Goal: Entertainment & Leisure: Consume media (video, audio)

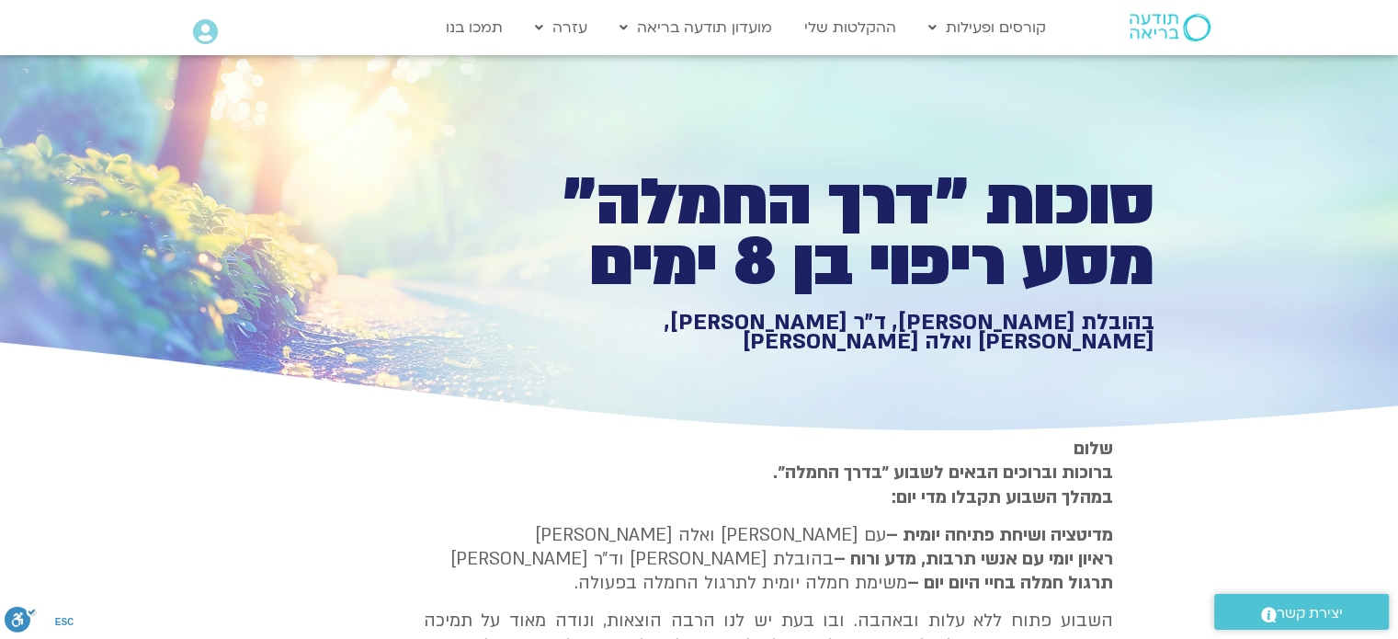
click at [1314, 502] on section "[PERSON_NAME] וברוכים הבאים לשבוע ״בדרך החמלה״. במהלך השבוע תקבלו מדי יום: מדיט…" at bounding box center [699, 624] width 1398 height 375
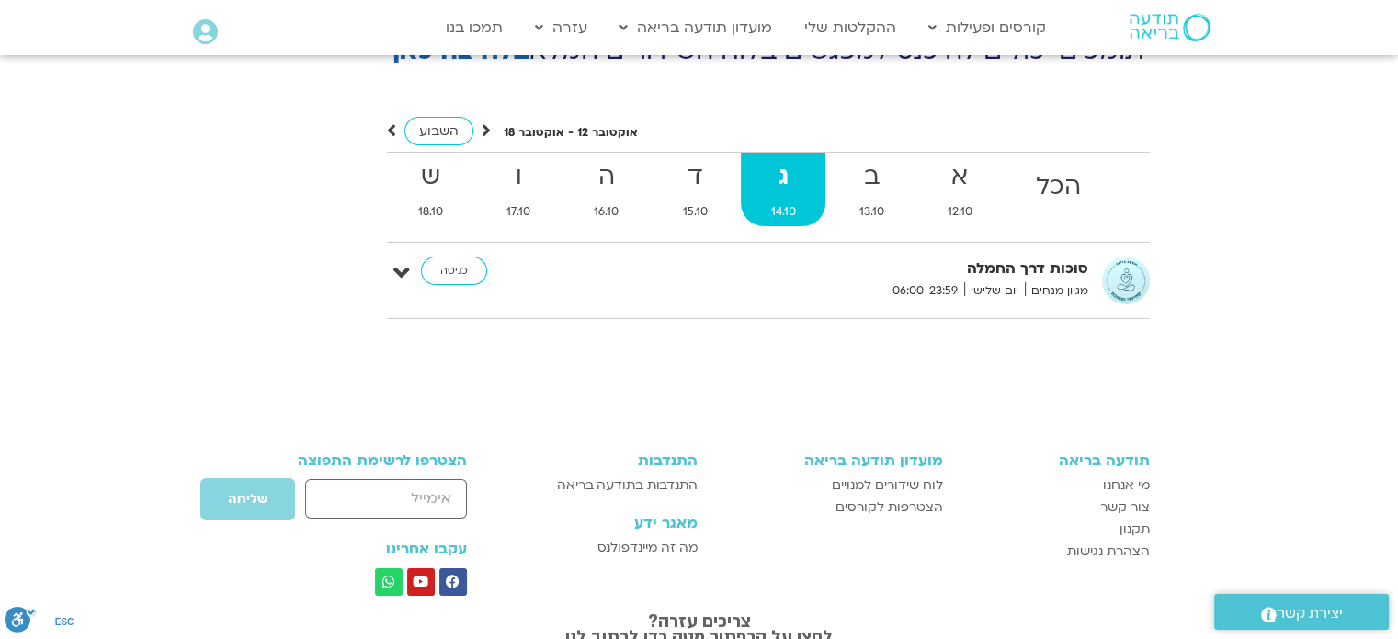
scroll to position [6847, 0]
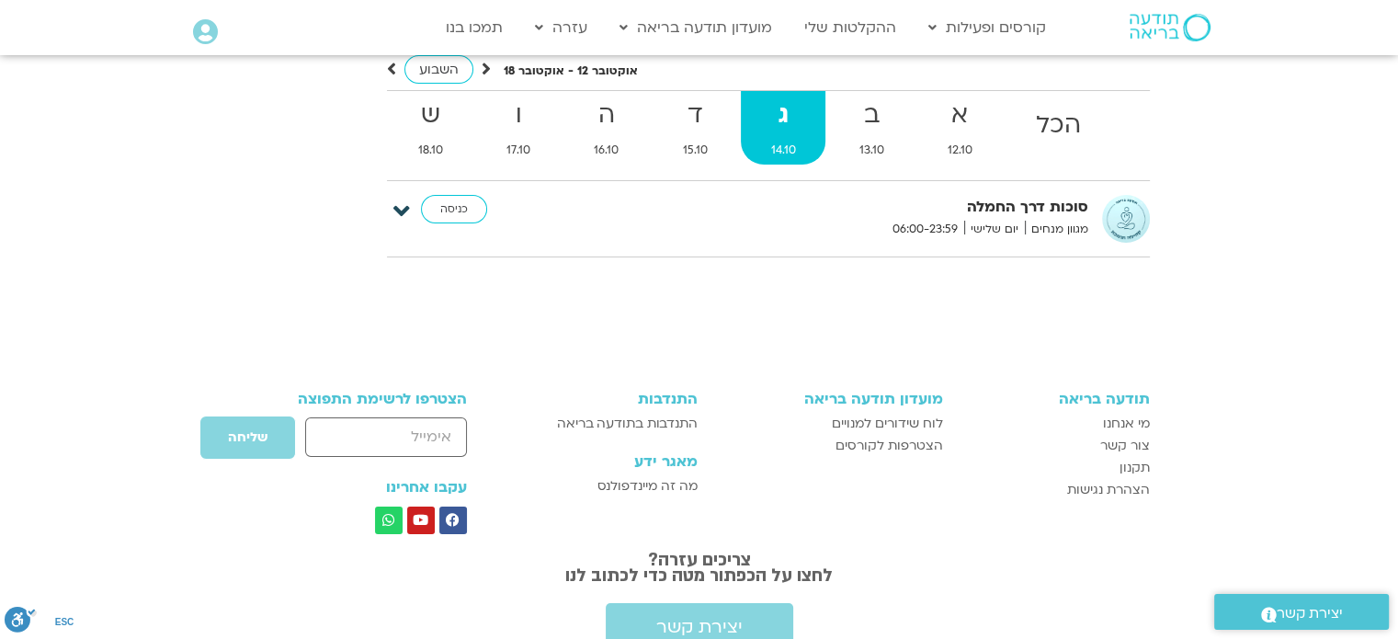
click at [401, 199] on icon at bounding box center [402, 212] width 17 height 26
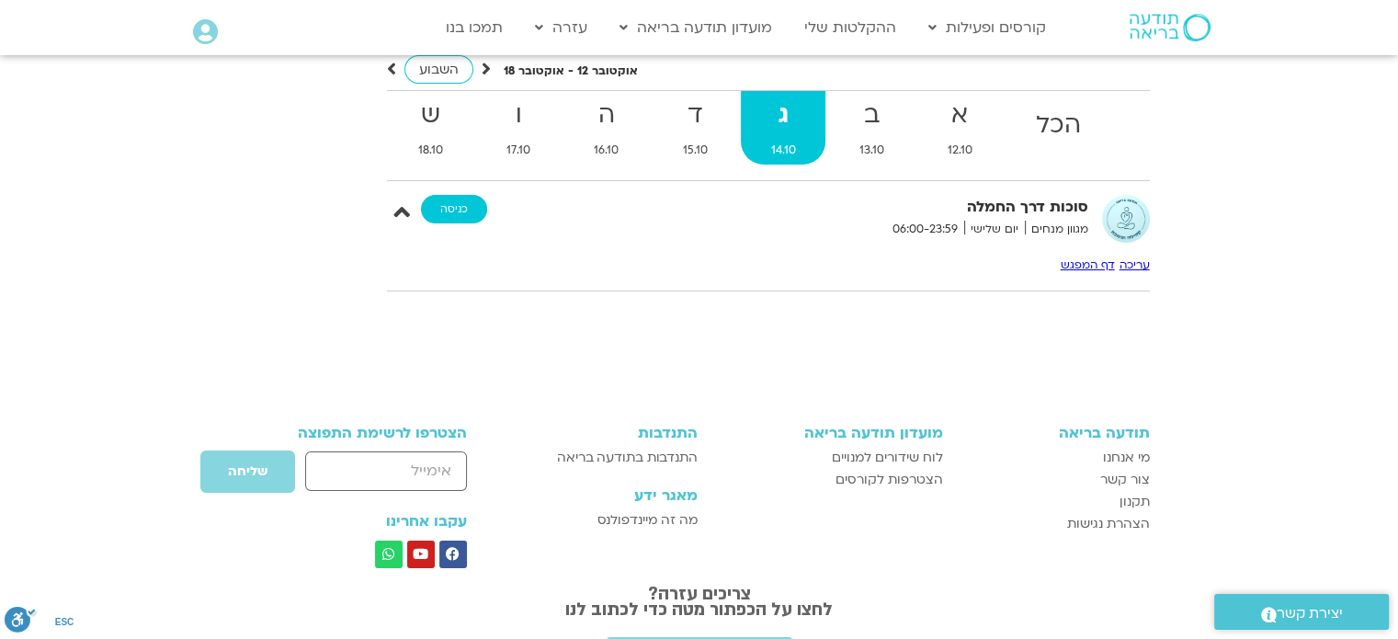
click at [464, 195] on link "כניסה" at bounding box center [454, 209] width 66 height 29
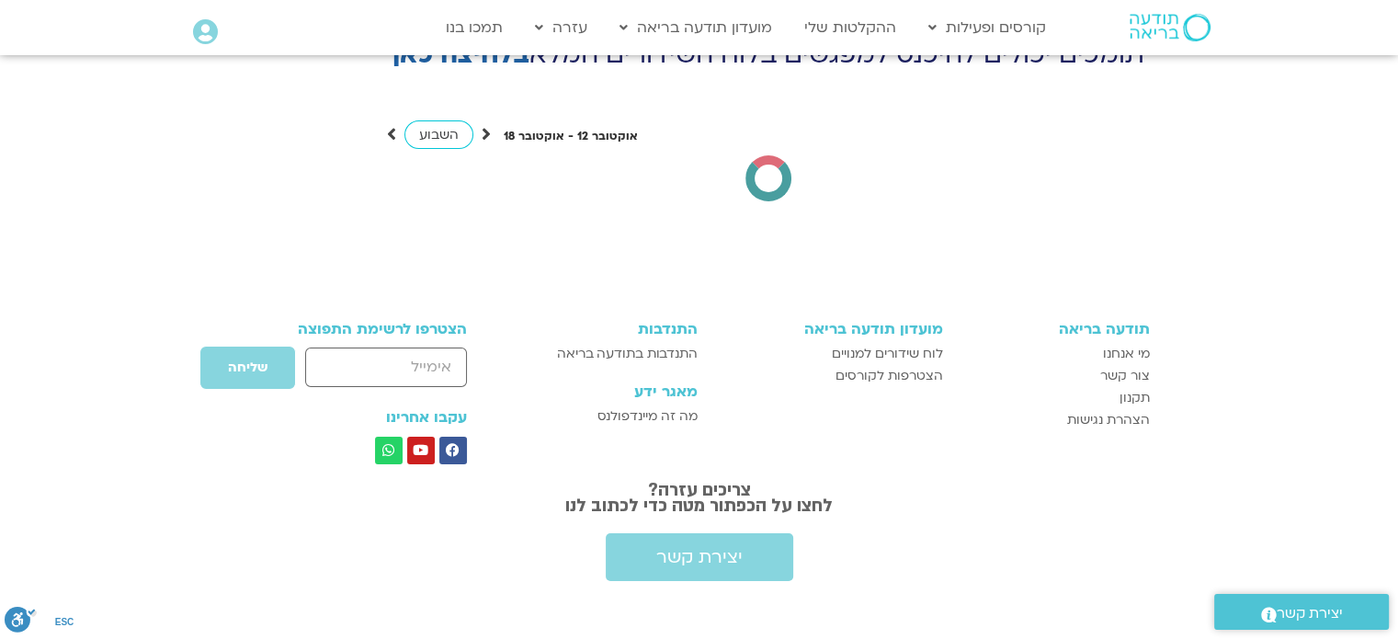
scroll to position [6737, 0]
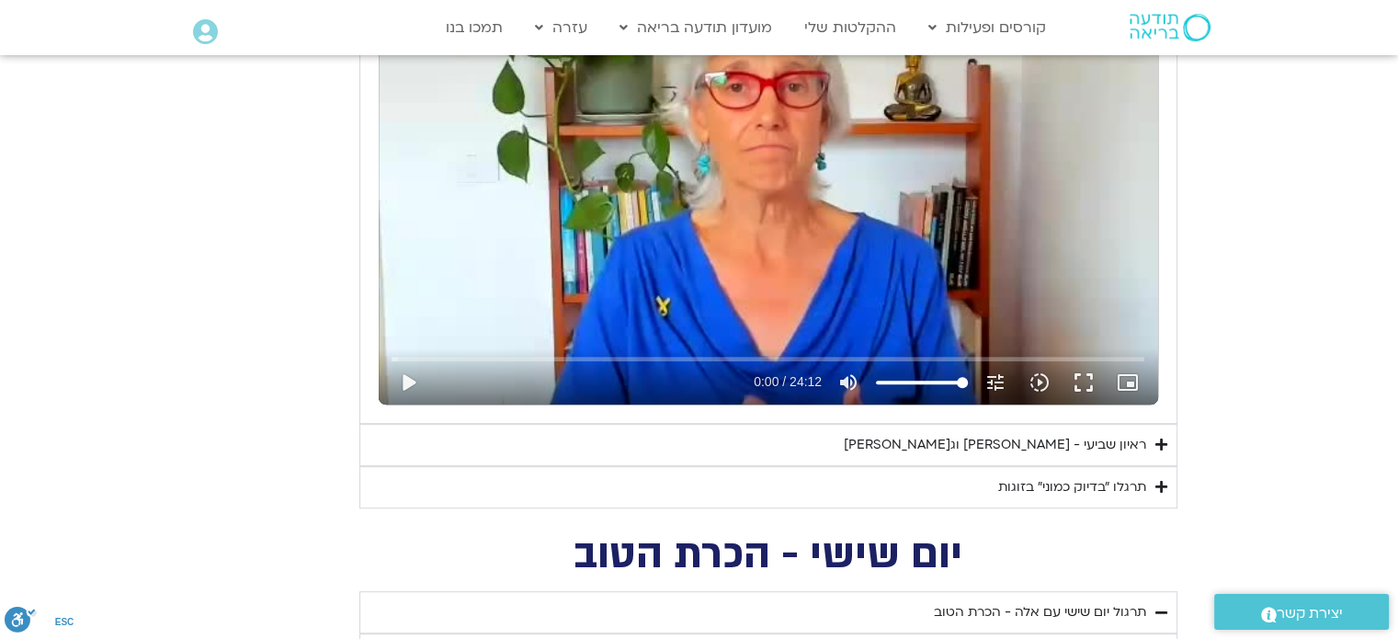
scroll to position [1028, 0]
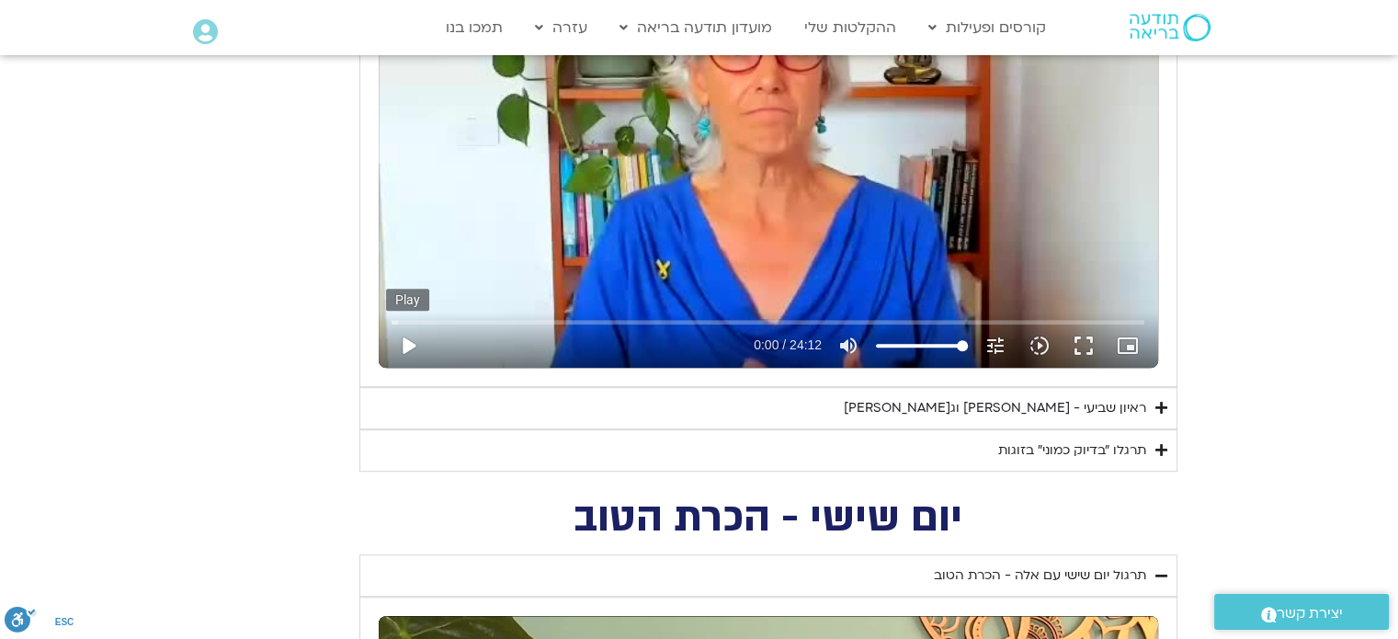
click at [408, 344] on button "play_arrow" at bounding box center [408, 346] width 44 height 44
click at [1087, 339] on button "fullscreen" at bounding box center [1084, 346] width 44 height 44
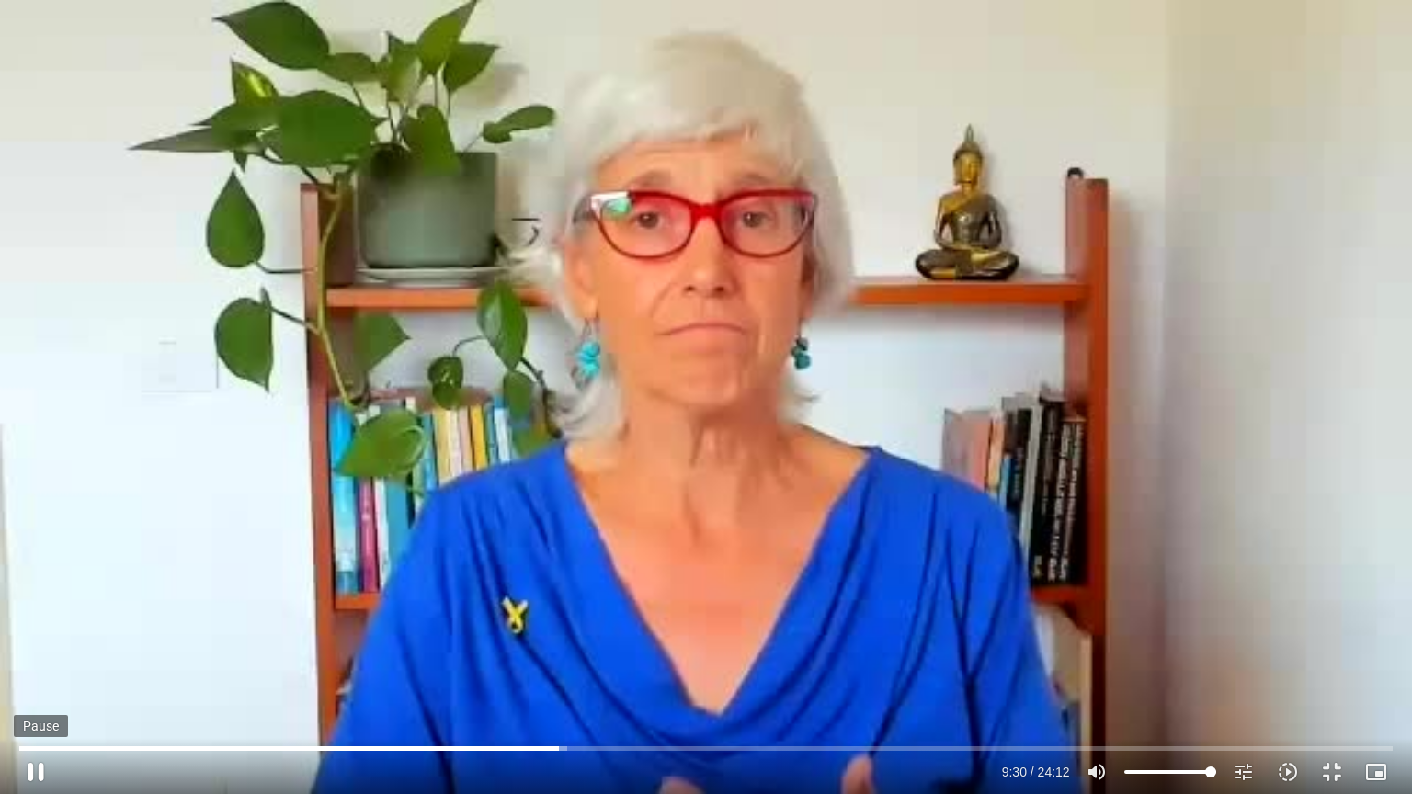
click at [30, 765] on button "pause" at bounding box center [36, 772] width 44 height 44
type input "570.767531"
click at [1333, 777] on button "fullscreen_exit" at bounding box center [1332, 772] width 44 height 44
